Goal: Task Accomplishment & Management: Manage account settings

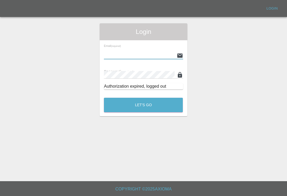
scroll to position [8, 0]
click at [160, 52] on input "text" at bounding box center [139, 56] width 70 height 8
type input "[EMAIL_ADDRESS][DOMAIN_NAME]"
click at [143, 98] on button "Let's Go" at bounding box center [143, 105] width 79 height 15
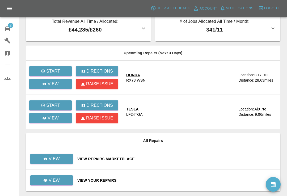
click at [7, 31] on icon at bounding box center [7, 28] width 6 height 6
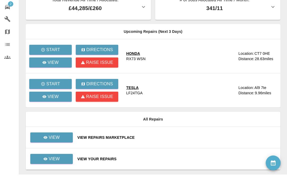
scroll to position [16, 0]
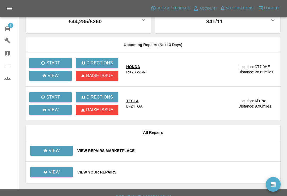
click at [183, 152] on div "View Repairs Marketplace" at bounding box center [176, 150] width 199 height 5
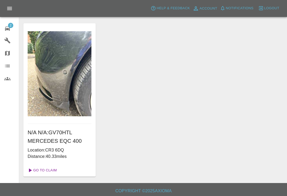
click at [55, 172] on link "Go To Claim" at bounding box center [41, 170] width 33 height 8
